Goal: Task Accomplishment & Management: Use online tool/utility

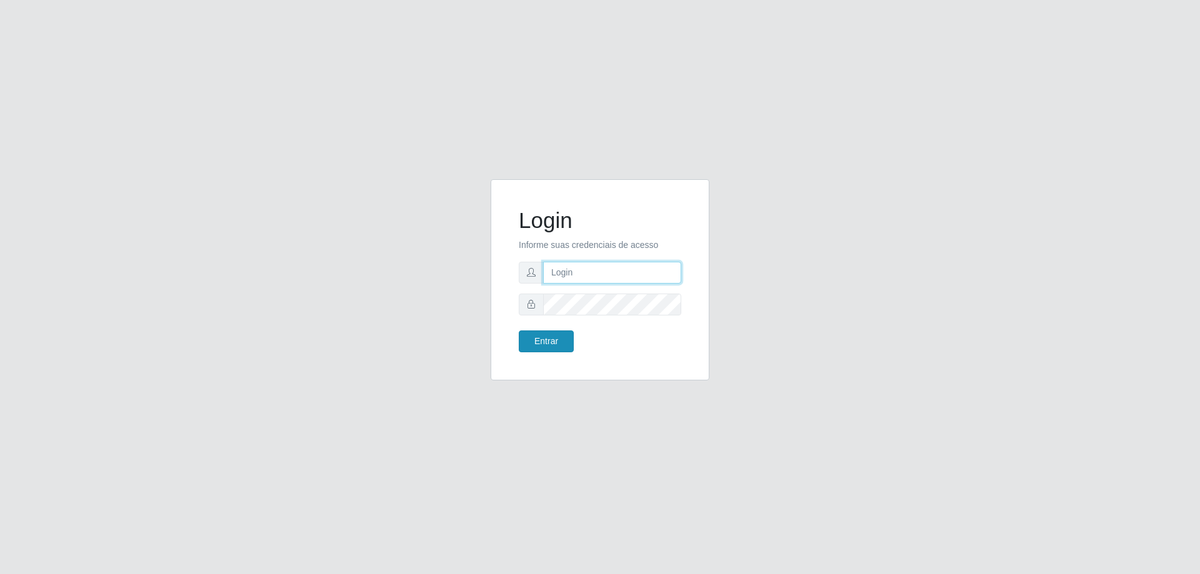
type input "[EMAIL_ADDRESS][DOMAIN_NAME]"
click at [541, 341] on button "Entrar" at bounding box center [546, 342] width 55 height 22
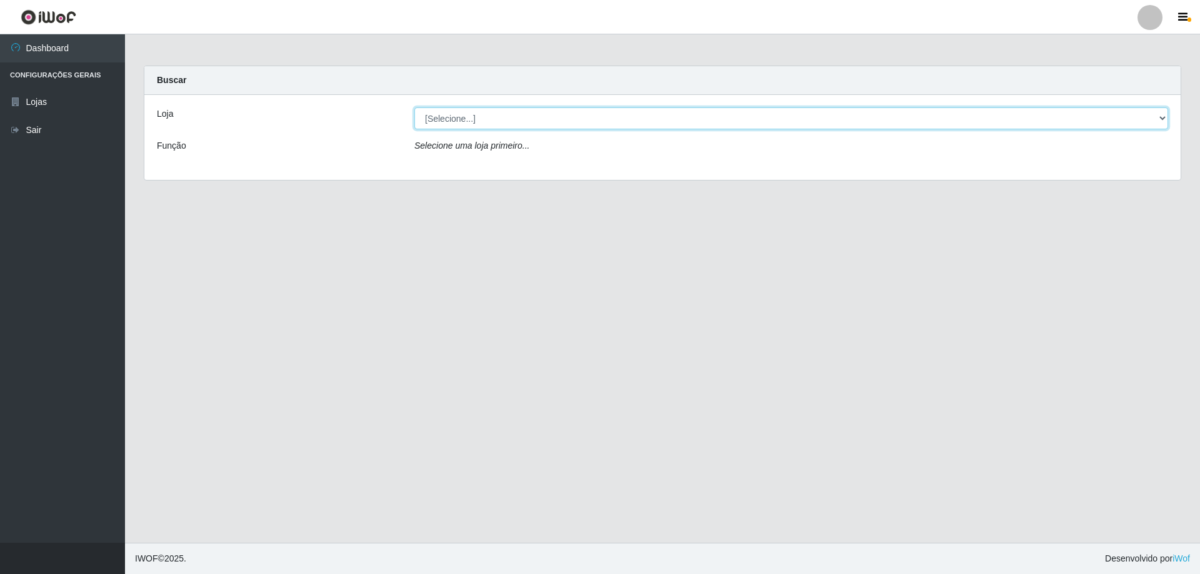
click at [1159, 118] on select "[Selecione...] SuperShow Bis - [GEOGRAPHIC_DATA]" at bounding box center [791, 118] width 754 height 22
select select "59"
click at [414, 107] on select "[Selecione...] SuperShow Bis - [GEOGRAPHIC_DATA]" at bounding box center [791, 118] width 754 height 22
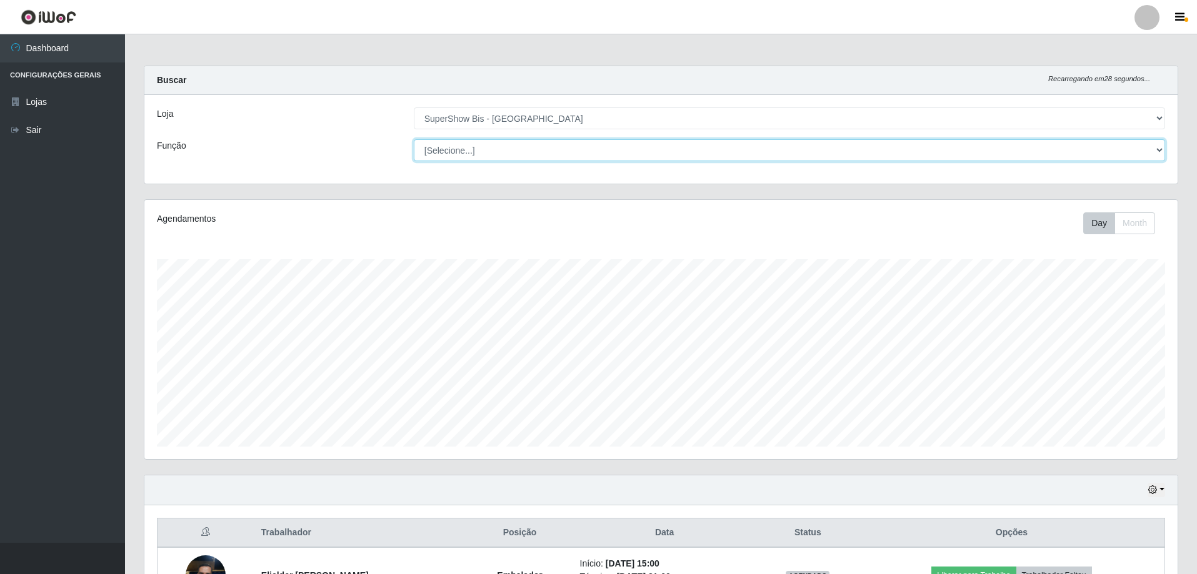
click at [506, 155] on select "[Selecione...] ASG ASG + ASG ++ Auxiliar de Cozinha Embalador Embalador + Embal…" at bounding box center [789, 150] width 751 height 22
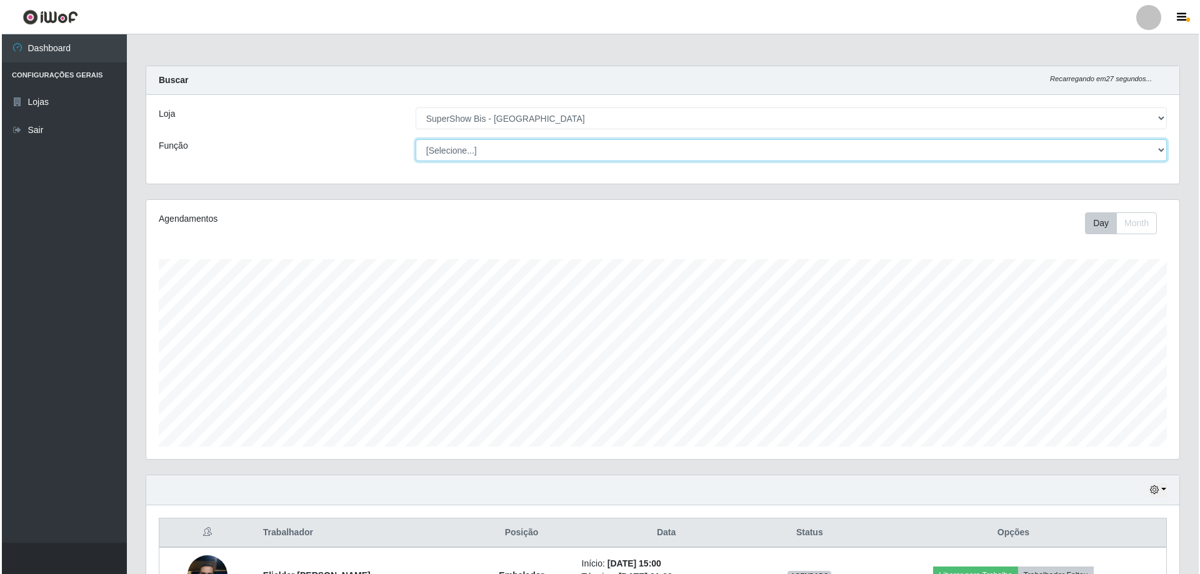
scroll to position [89, 0]
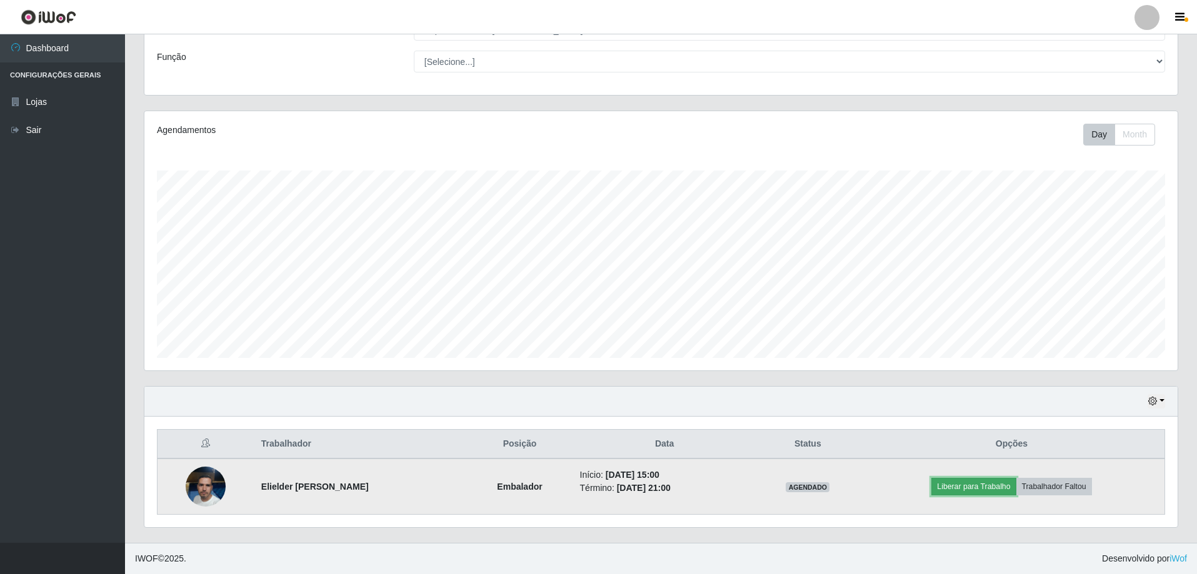
click at [968, 482] on button "Liberar para Trabalho" at bounding box center [973, 486] width 84 height 17
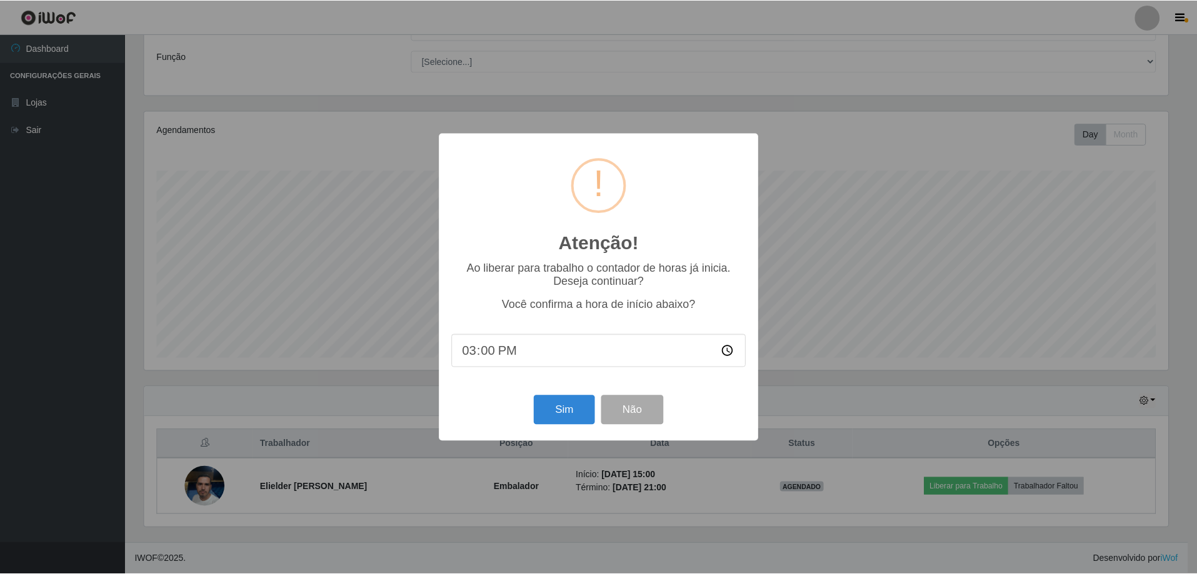
scroll to position [259, 1027]
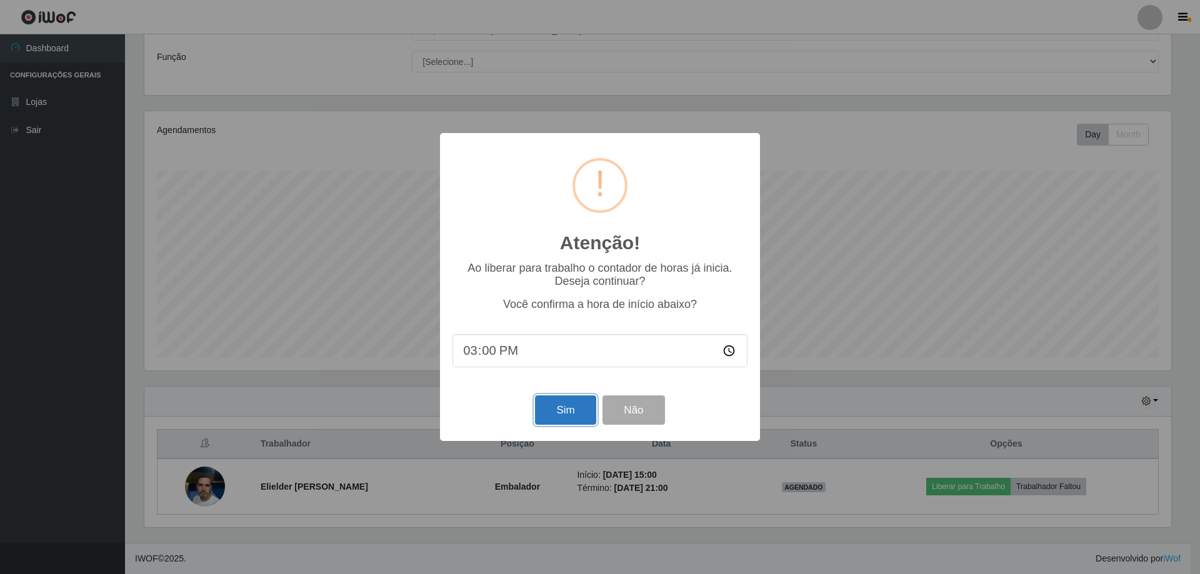
click at [570, 406] on button "Sim" at bounding box center [565, 410] width 61 height 29
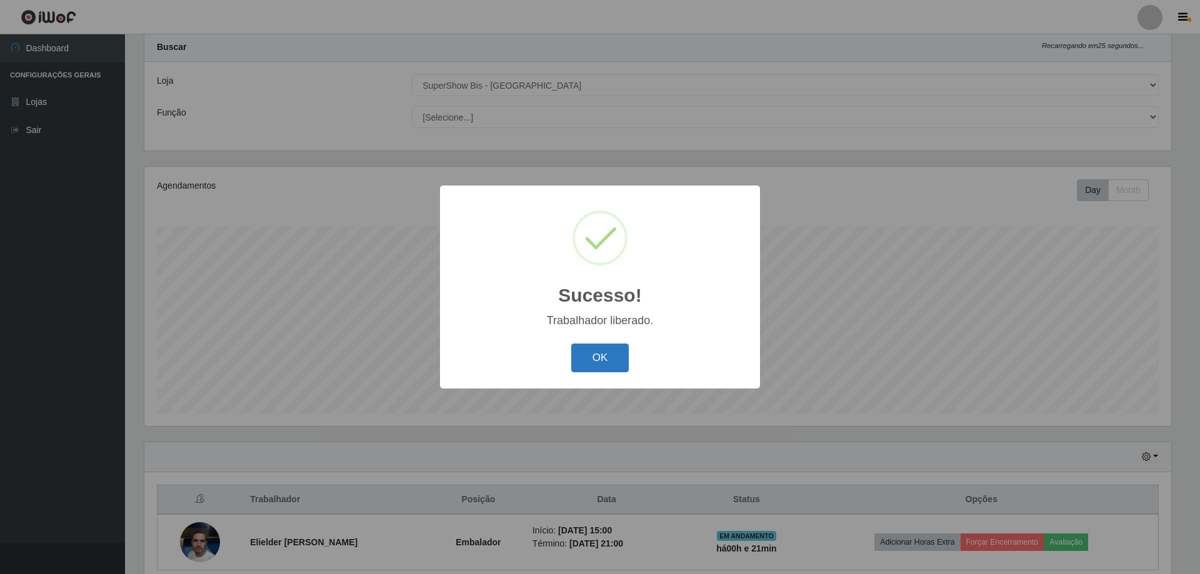
click at [590, 349] on button "OK" at bounding box center [600, 358] width 58 height 29
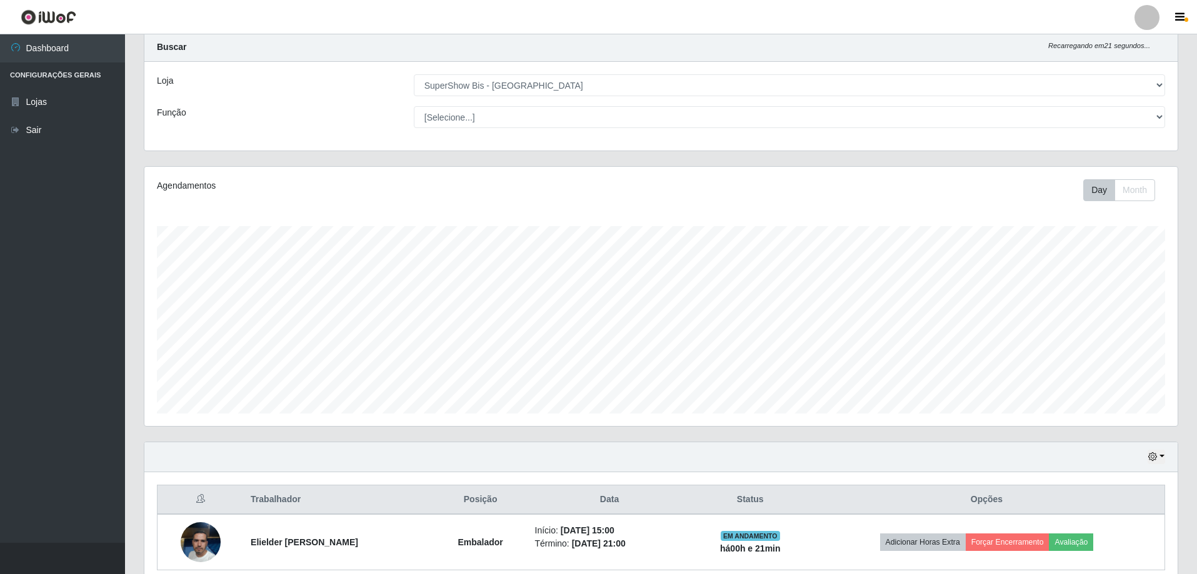
scroll to position [89, 0]
